Goal: Task Accomplishment & Management: Use online tool/utility

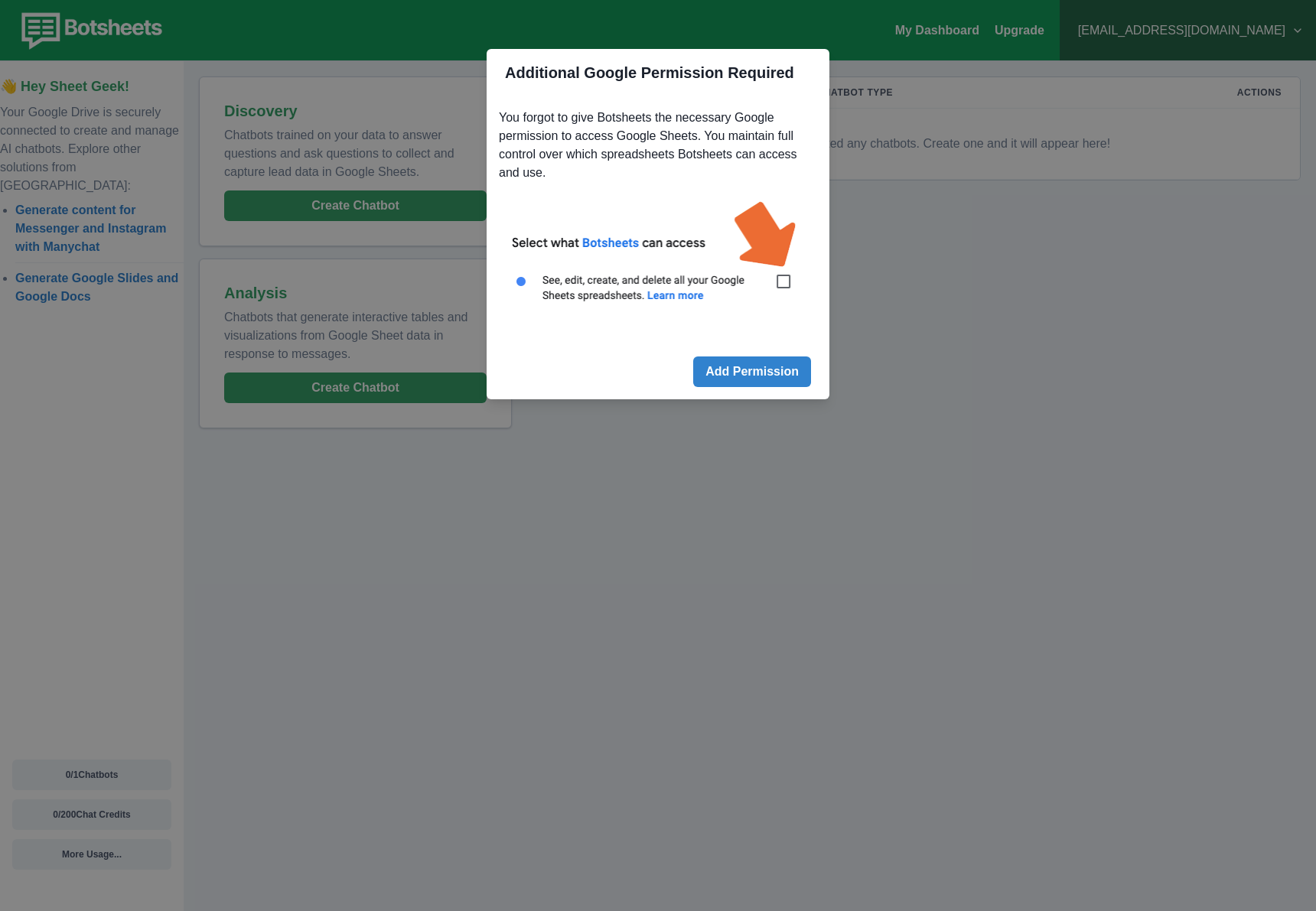
click at [936, 333] on div "Additional Google Permission Required You forgot to give Botsheets the necessar…" at bounding box center [658, 456] width 1316 height 911
click at [764, 367] on button "Add Permission" at bounding box center [752, 372] width 118 height 31
